Goal: Communication & Community: Answer question/provide support

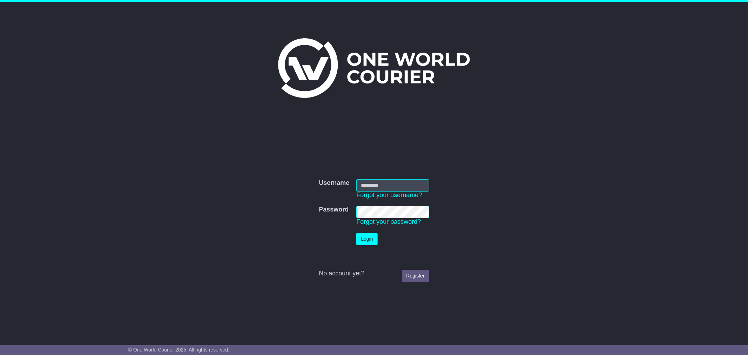
click at [372, 182] on input "Username" at bounding box center [392, 185] width 73 height 12
type input "**********"
click at [356, 233] on button "Login" at bounding box center [366, 239] width 21 height 12
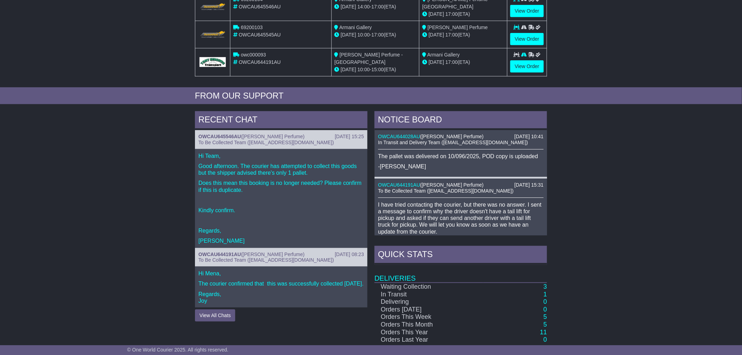
scroll to position [195, 0]
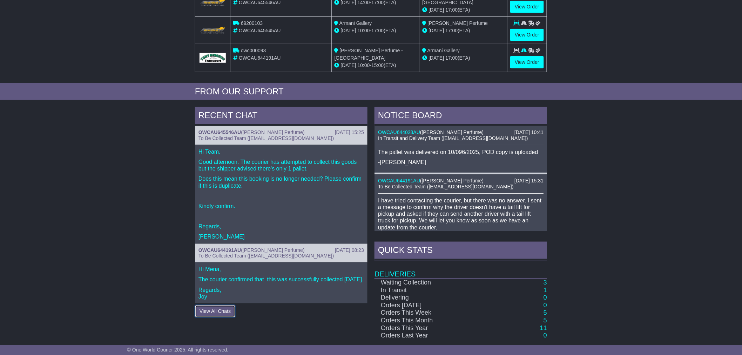
click at [215, 315] on button "View All Chats" at bounding box center [215, 311] width 40 height 12
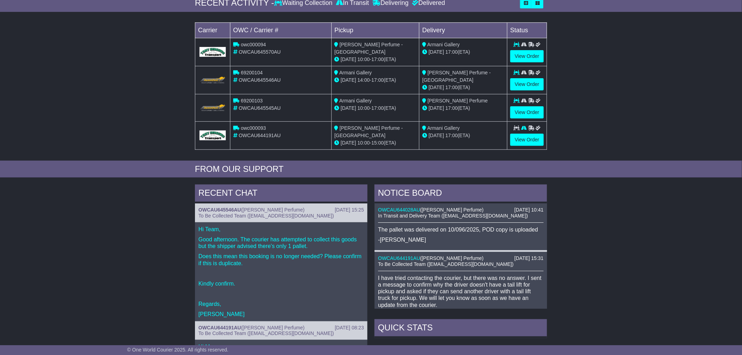
scroll to position [117, 0]
click at [222, 208] on link "OWCAU645546AU" at bounding box center [219, 210] width 42 height 6
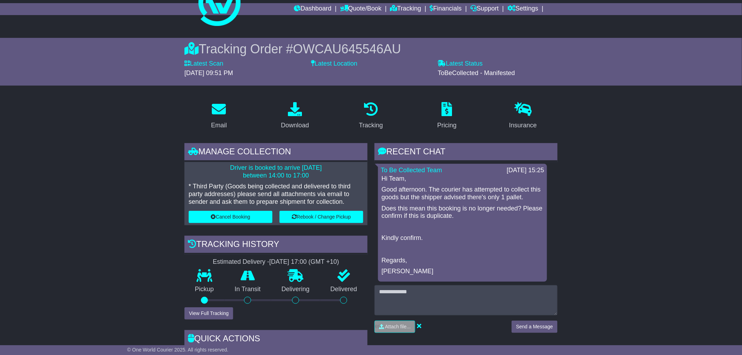
scroll to position [39, 0]
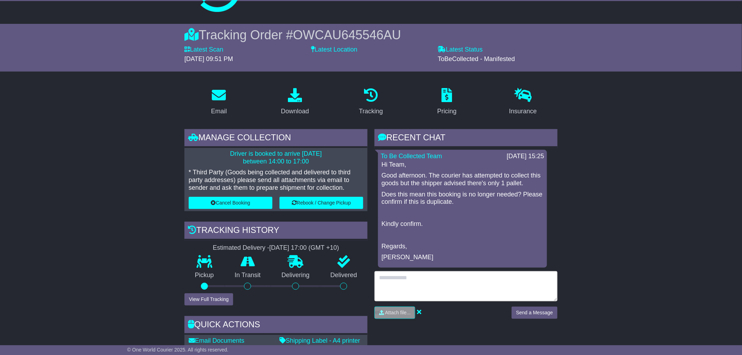
click at [409, 281] on textarea at bounding box center [465, 286] width 183 height 30
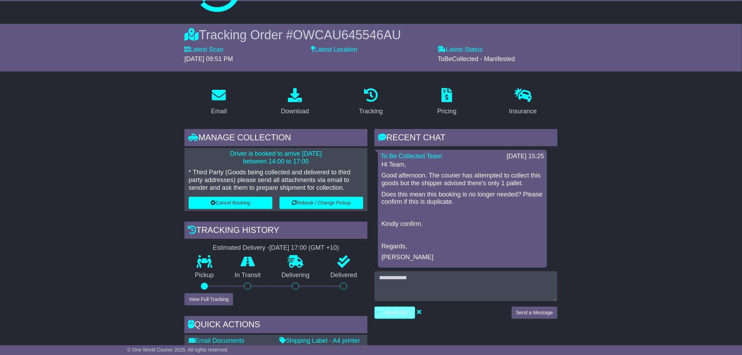
click at [393, 314] on input "file" at bounding box center [361, 313] width 106 height 12
type input "**********"
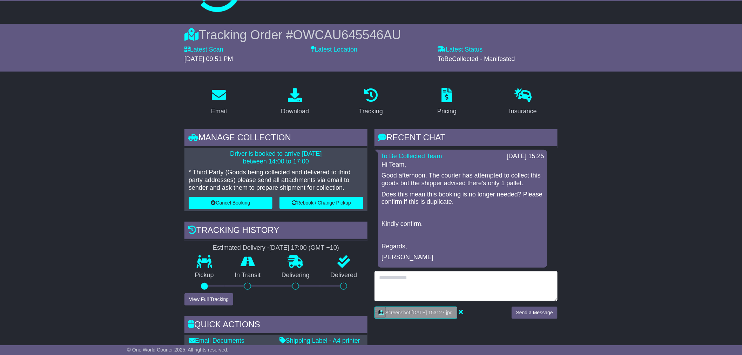
click at [430, 284] on textarea at bounding box center [465, 286] width 183 height 30
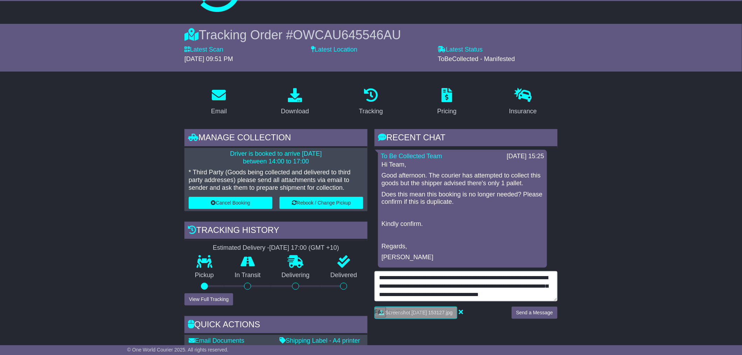
scroll to position [6, 0]
type textarea "**********"
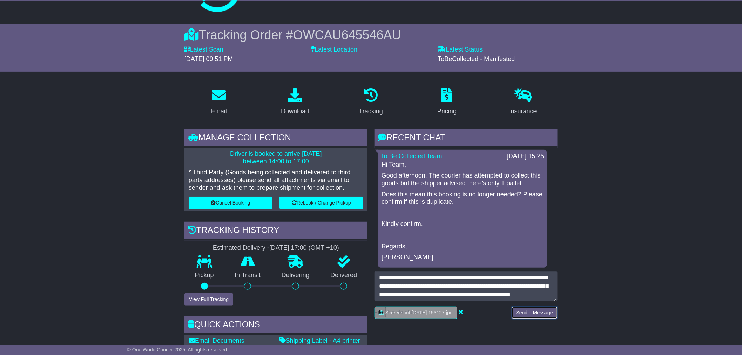
click at [542, 316] on button "Send a Message" at bounding box center [534, 312] width 46 height 12
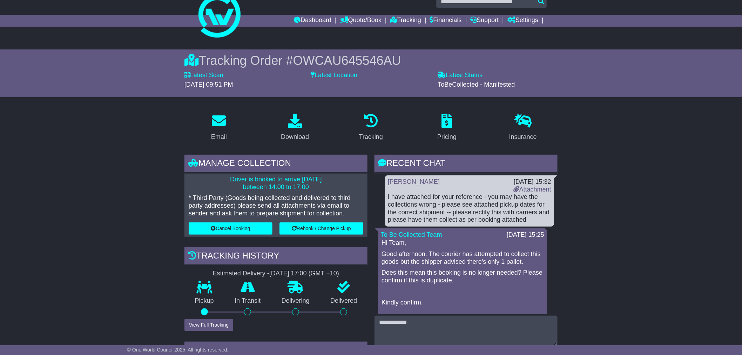
scroll to position [0, 0]
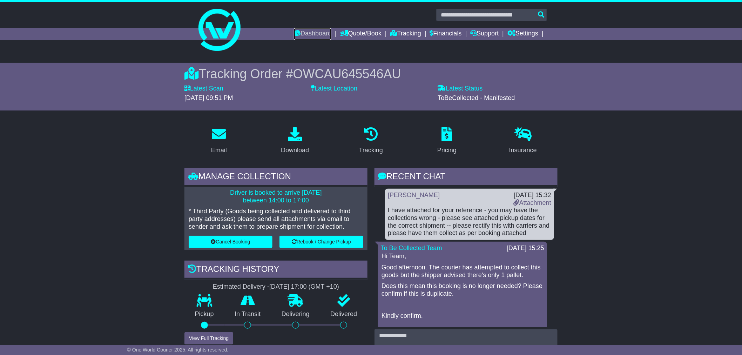
click at [309, 36] on link "Dashboard" at bounding box center [313, 34] width 38 height 12
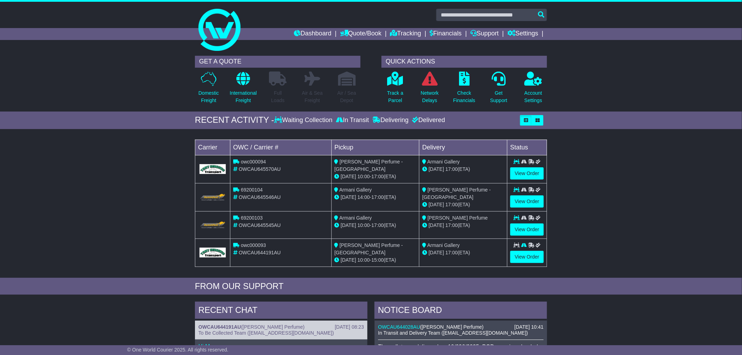
click at [575, 176] on div "Loading... No bookings found Carrier OWC / Carrier # Pickup Delivery Status owc…" at bounding box center [371, 205] width 742 height 145
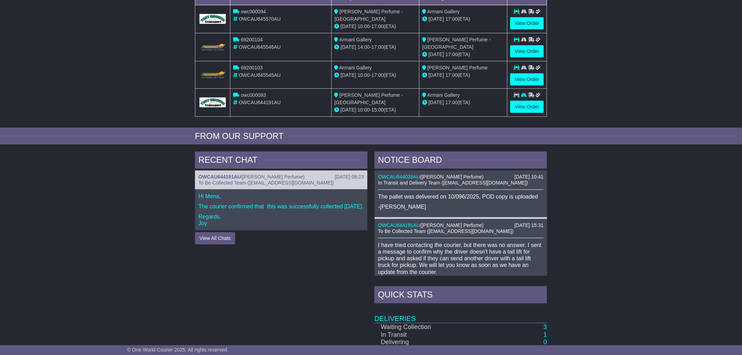
scroll to position [156, 0]
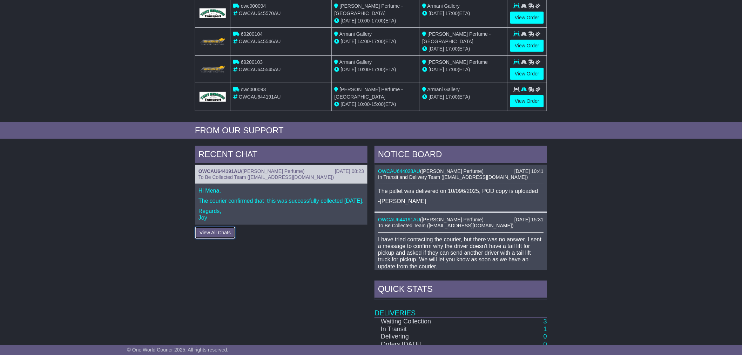
click at [213, 236] on button "View All Chats" at bounding box center [215, 232] width 40 height 12
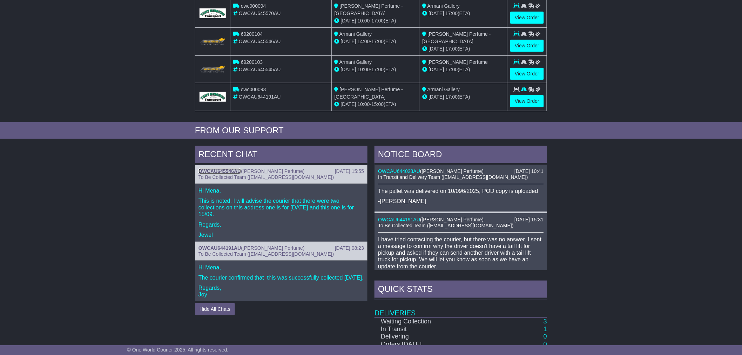
click at [221, 169] on link "OWCAU645546AU" at bounding box center [219, 171] width 42 height 6
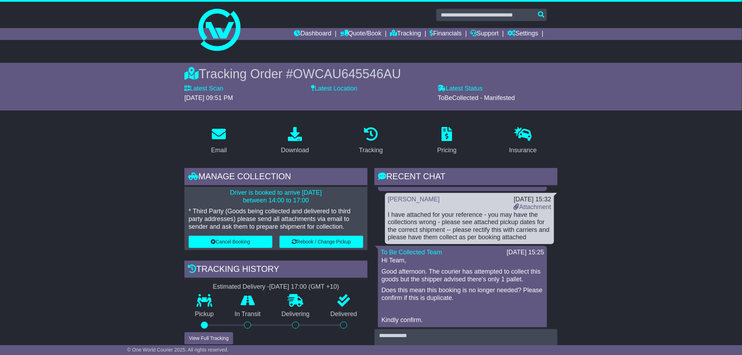
scroll to position [109, 0]
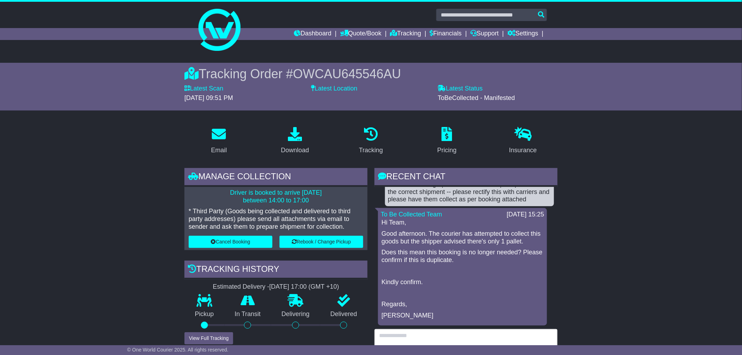
click at [446, 335] on textarea at bounding box center [465, 344] width 183 height 30
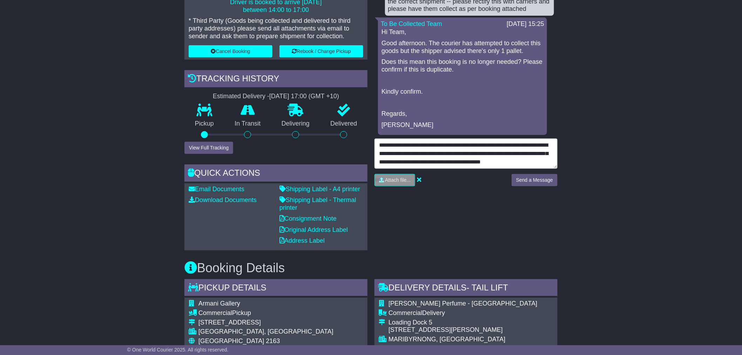
scroll to position [198, 0]
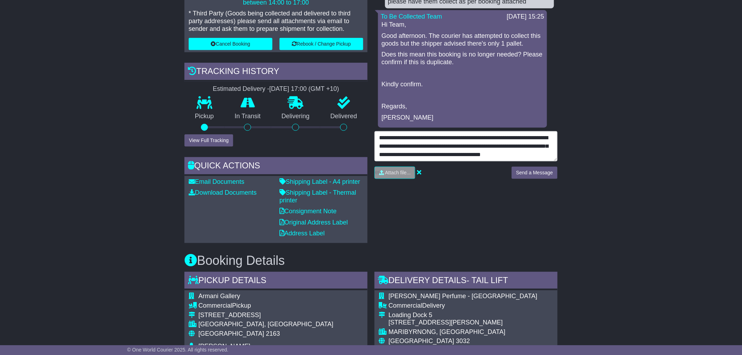
type textarea "**********"
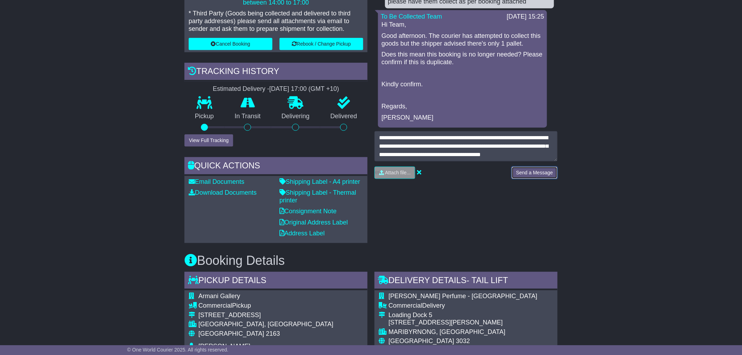
click at [537, 174] on button "Send a Message" at bounding box center [534, 173] width 46 height 12
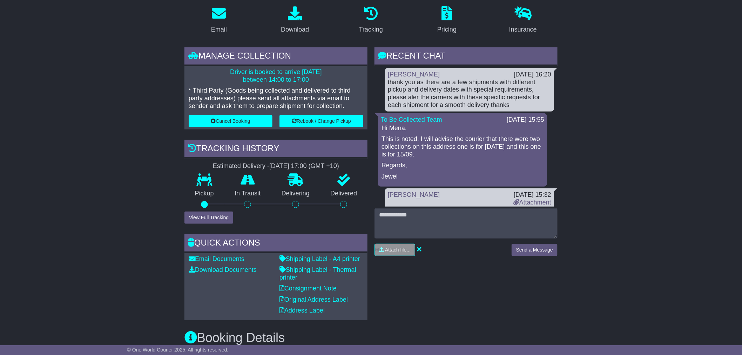
scroll to position [81, 0]
